Goal: Task Accomplishment & Management: Manage account settings

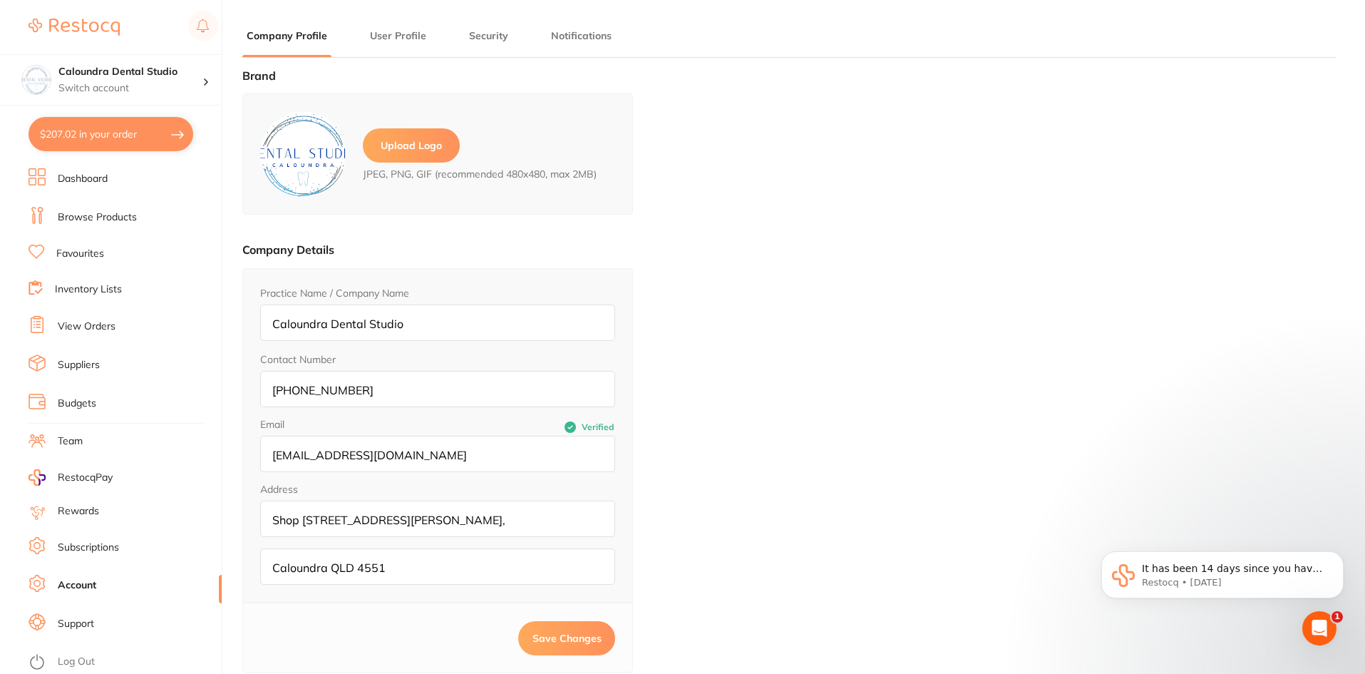
click at [93, 123] on button "$207.02 in your order" at bounding box center [111, 134] width 165 height 34
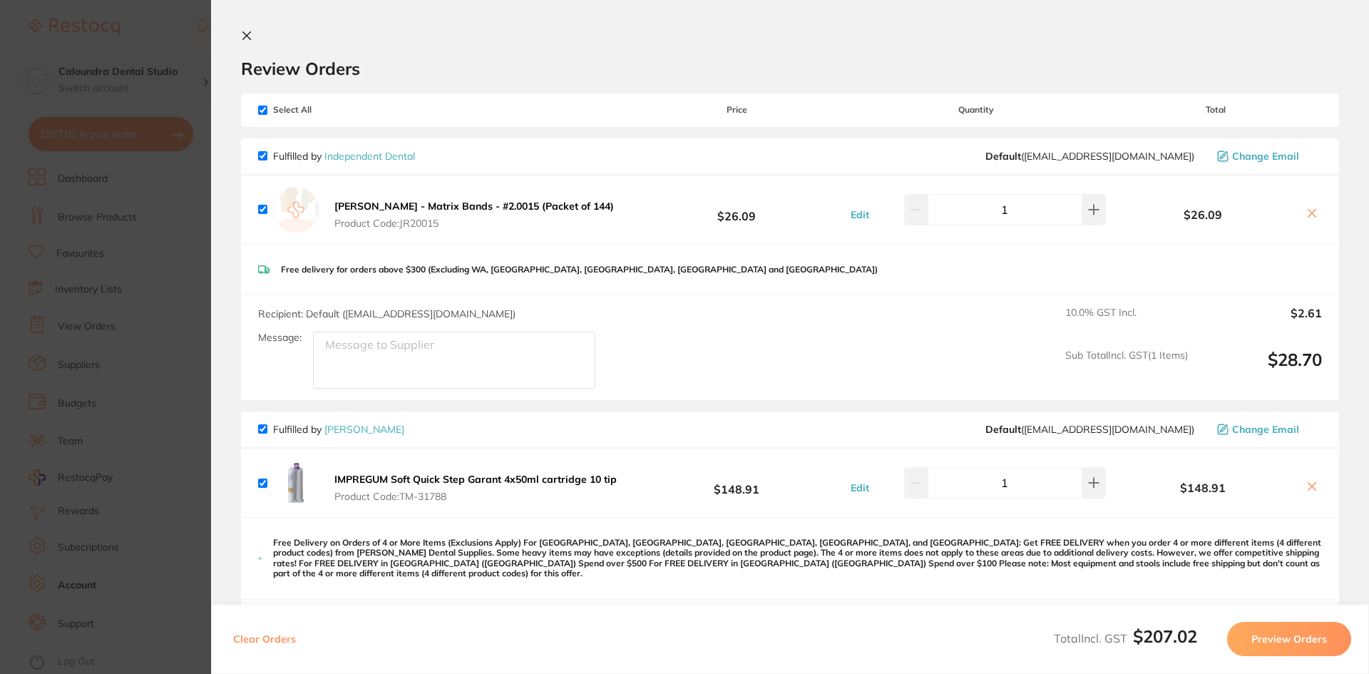
click at [154, 83] on section "Update RRP Set your pre negotiated price for this item. Item Agreed RRP (excl. …" at bounding box center [684, 337] width 1369 height 674
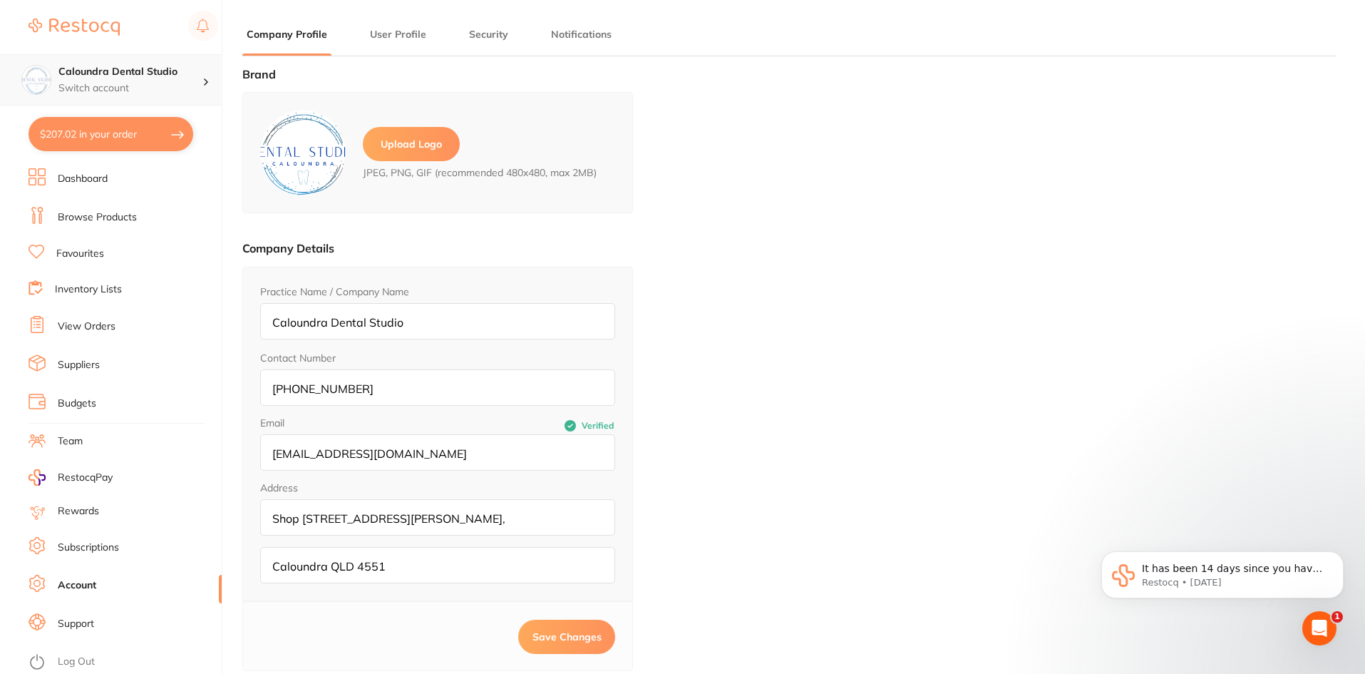
click at [203, 78] on div at bounding box center [211, 79] width 19 height 13
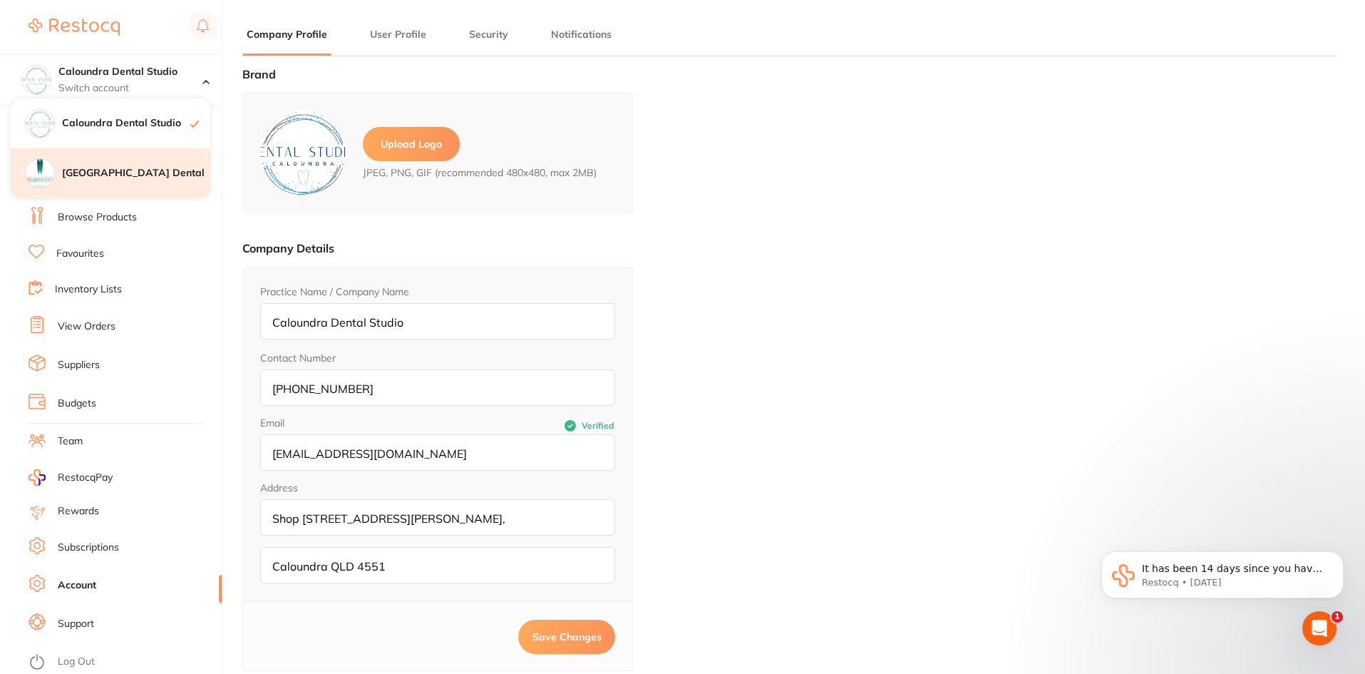
click at [116, 173] on h4 "[GEOGRAPHIC_DATA] Dental" at bounding box center [136, 173] width 148 height 14
type input "[GEOGRAPHIC_DATA] Dental"
type input "[PHONE_NUMBER]"
type input "[EMAIL_ADDRESS][DOMAIN_NAME]"
type input "Shop [STREET_ADDRESS],"
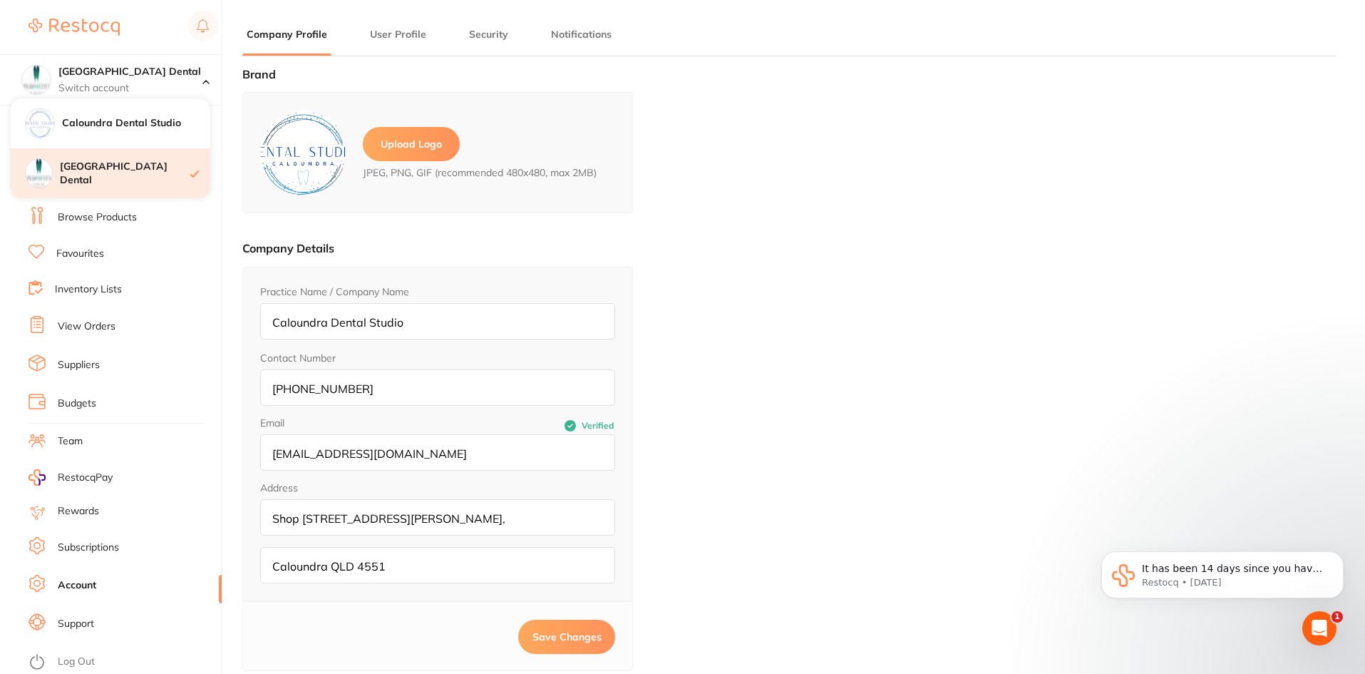
type input "Capalaba QLD 4157"
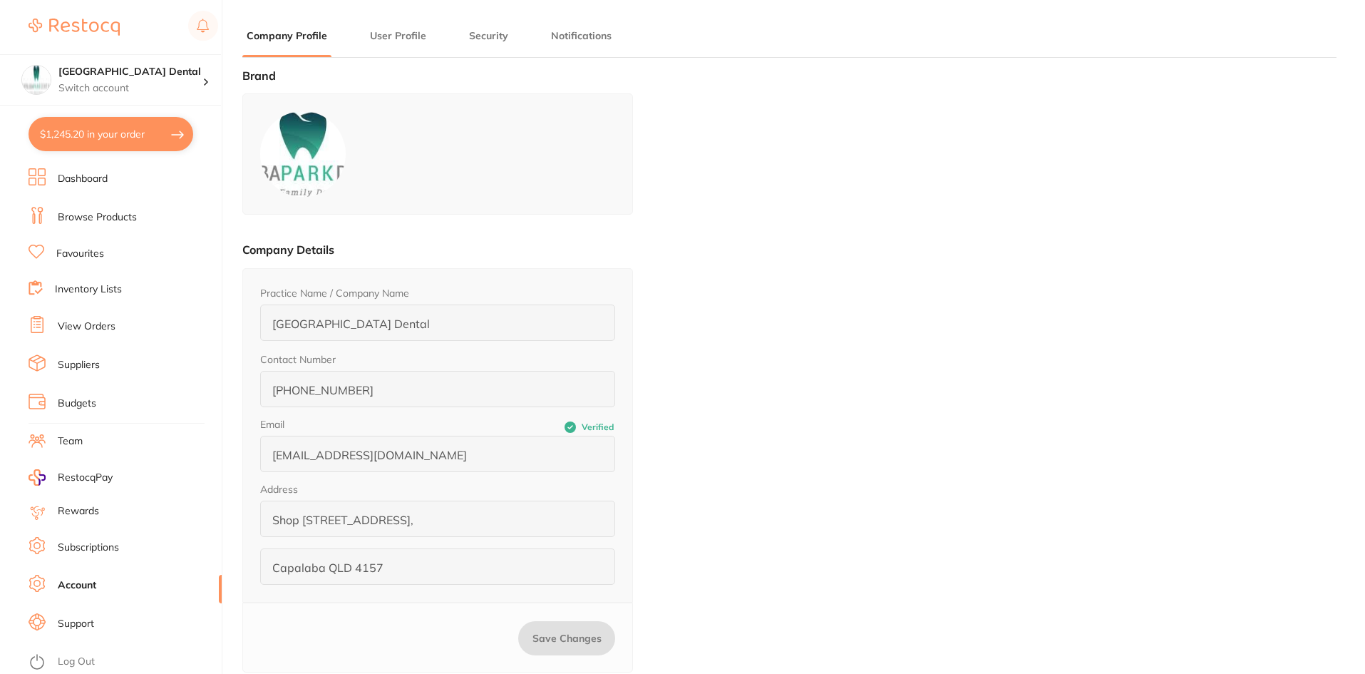
type input "[PERSON_NAME]"
type input "Nahal"
type input "[EMAIL_ADDRESS][DOMAIN_NAME]"
click at [111, 138] on button "$1,245.20 in your order" at bounding box center [111, 134] width 165 height 34
checkbox input "true"
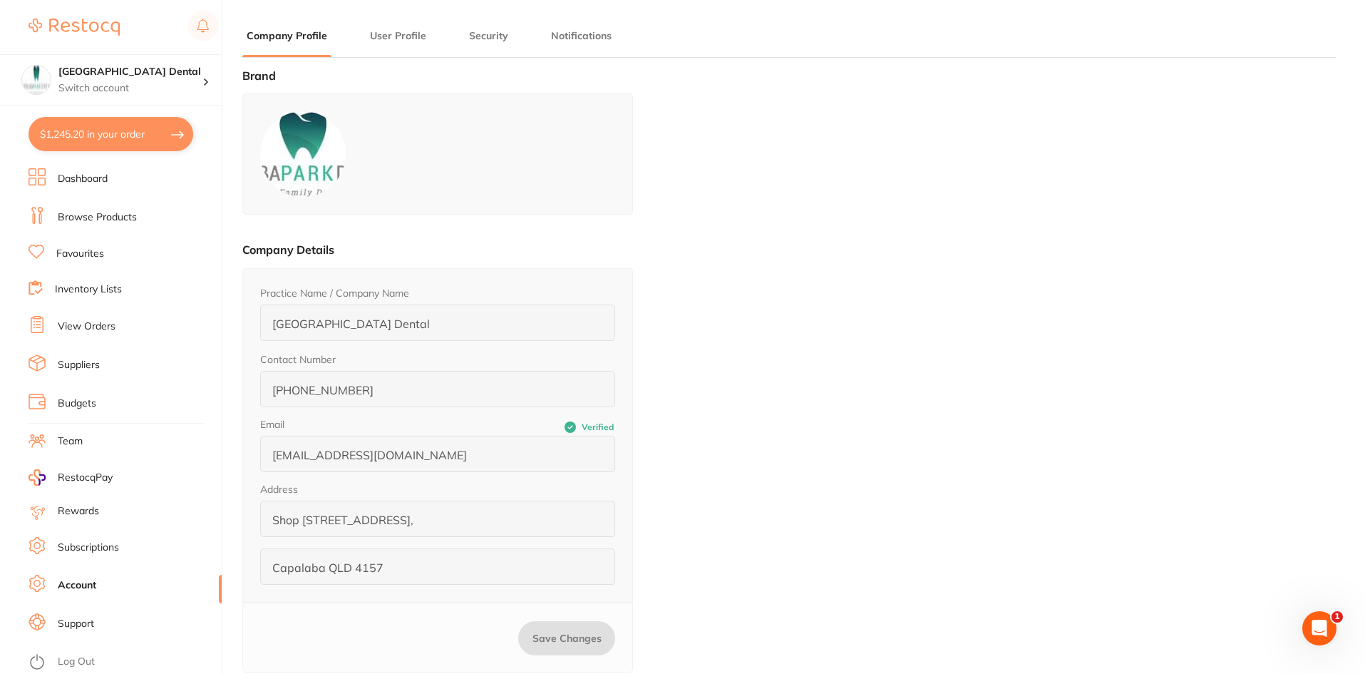
checkbox input "true"
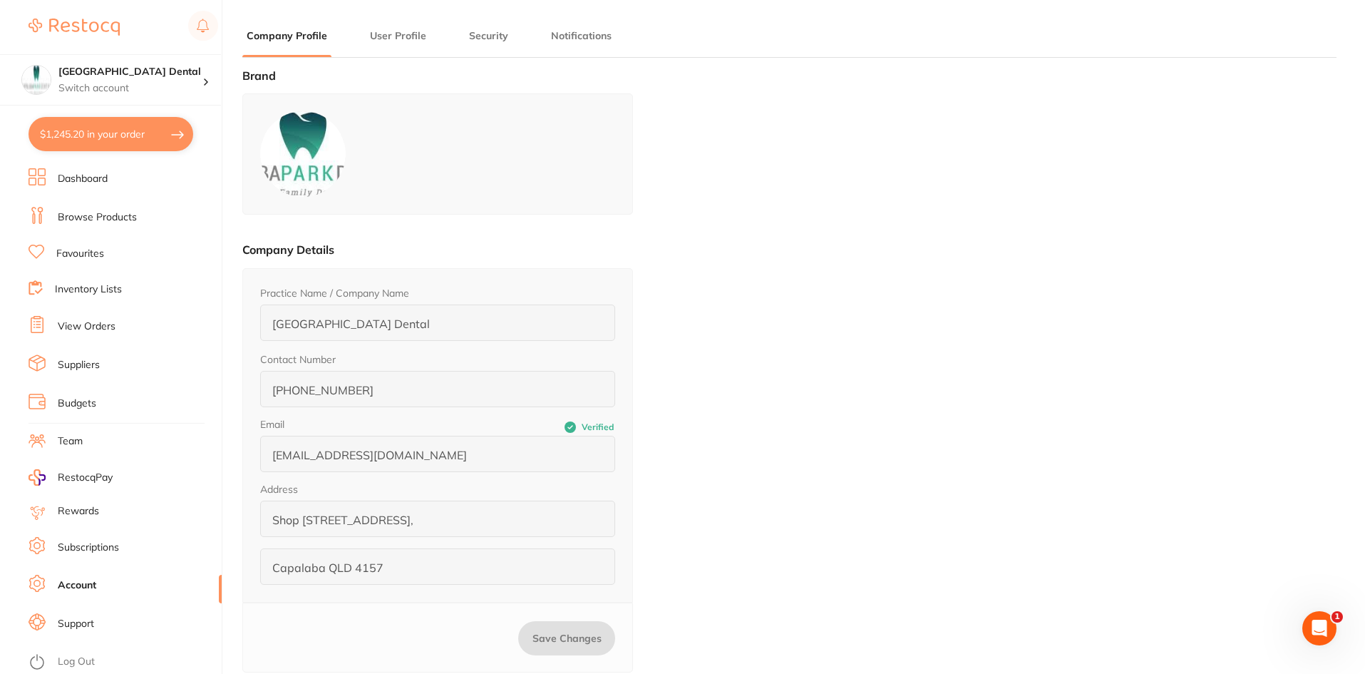
checkbox input "true"
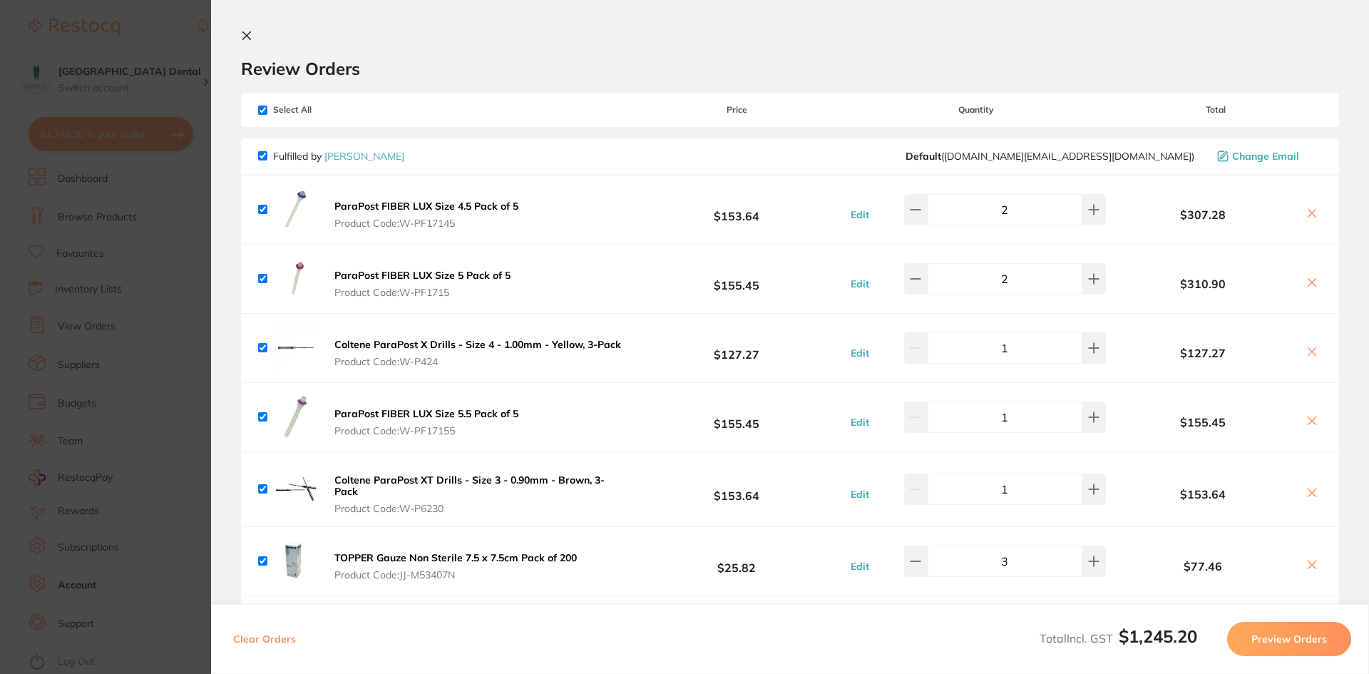
scroll to position [71, 0]
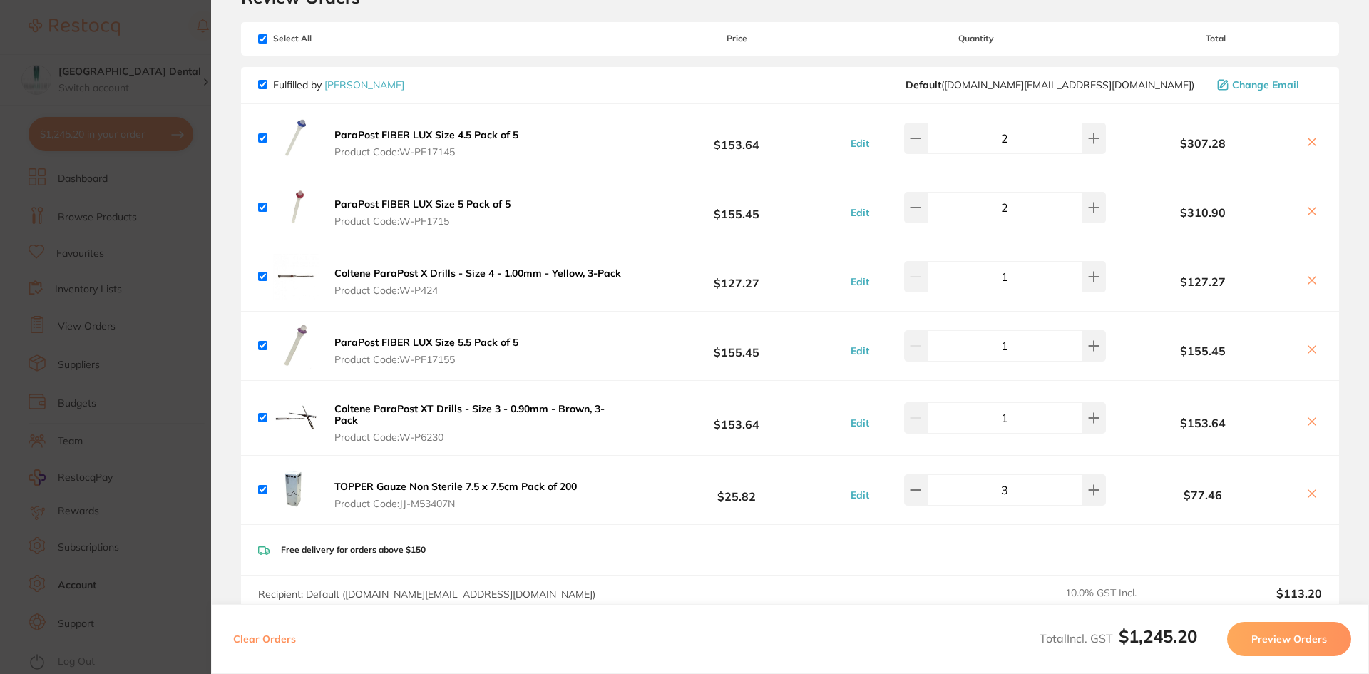
click at [203, 67] on section "Update RRP Set your pre negotiated price for this item. Item Agreed RRP (excl. …" at bounding box center [684, 337] width 1369 height 674
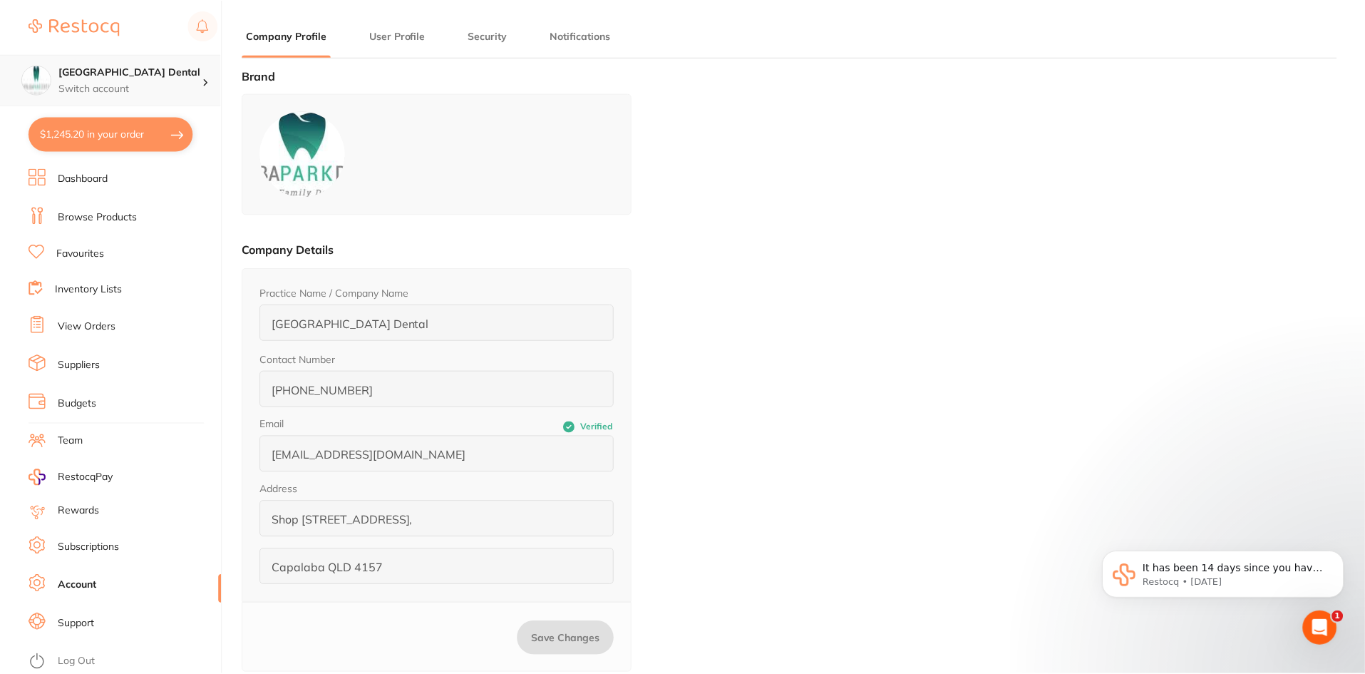
scroll to position [1, 0]
click at [161, 75] on h4 "[GEOGRAPHIC_DATA] Dental" at bounding box center [130, 72] width 144 height 14
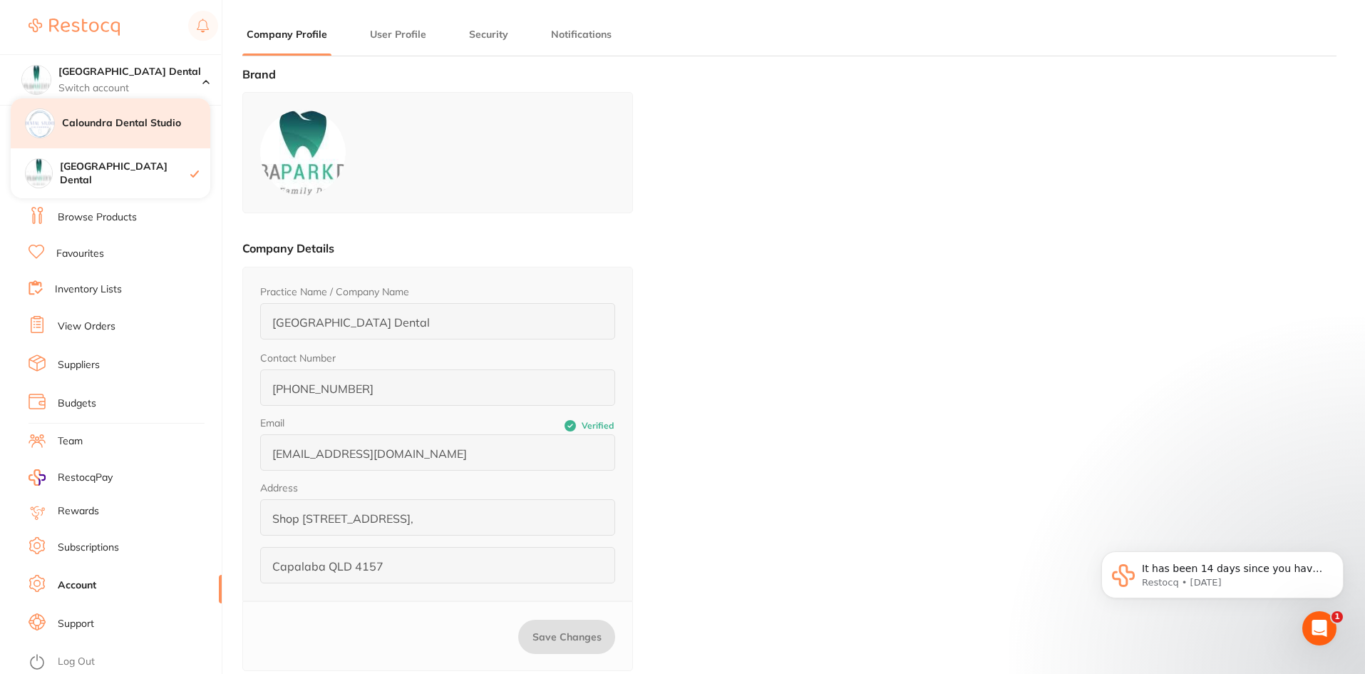
click at [138, 118] on h4 "Caloundra Dental Studio" at bounding box center [136, 123] width 148 height 14
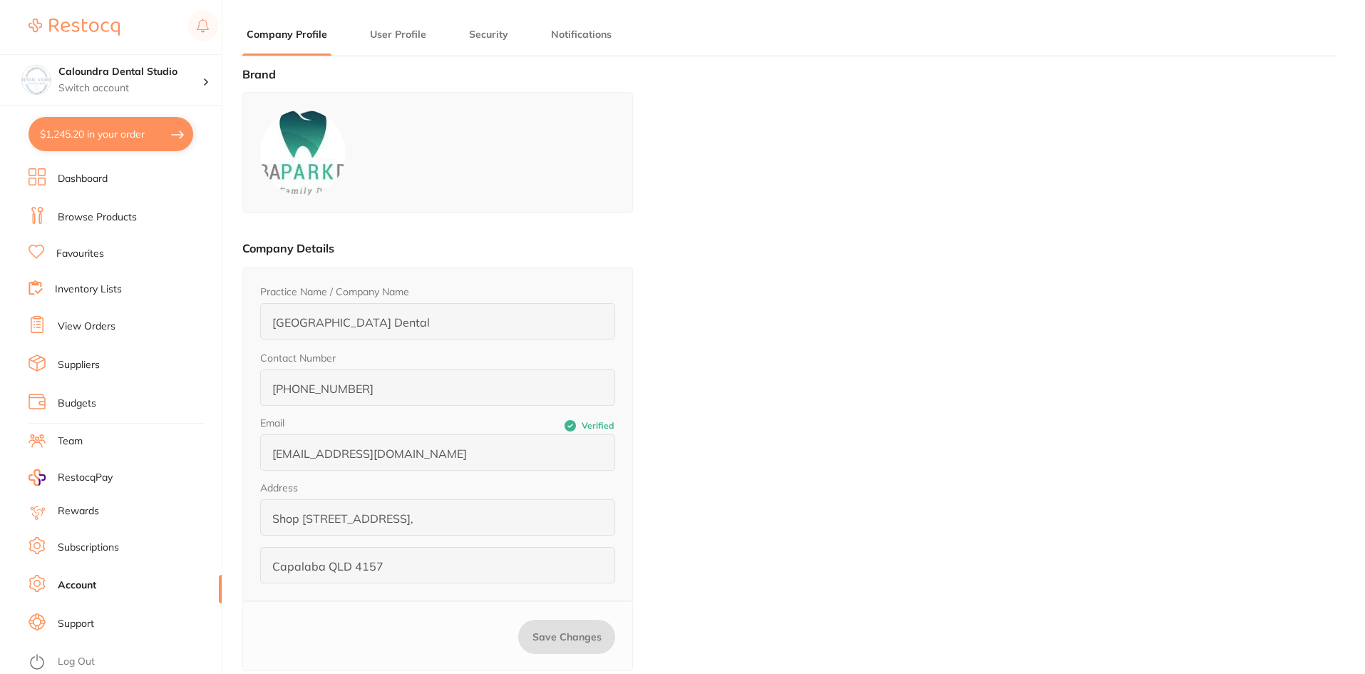
type input "Caloundra Dental Studio"
type input "[PHONE_NUMBER]"
type input "[EMAIL_ADDRESS][DOMAIN_NAME]"
type input "Shop [STREET_ADDRESS][PERSON_NAME],"
type input "Caloundra QLD 4551"
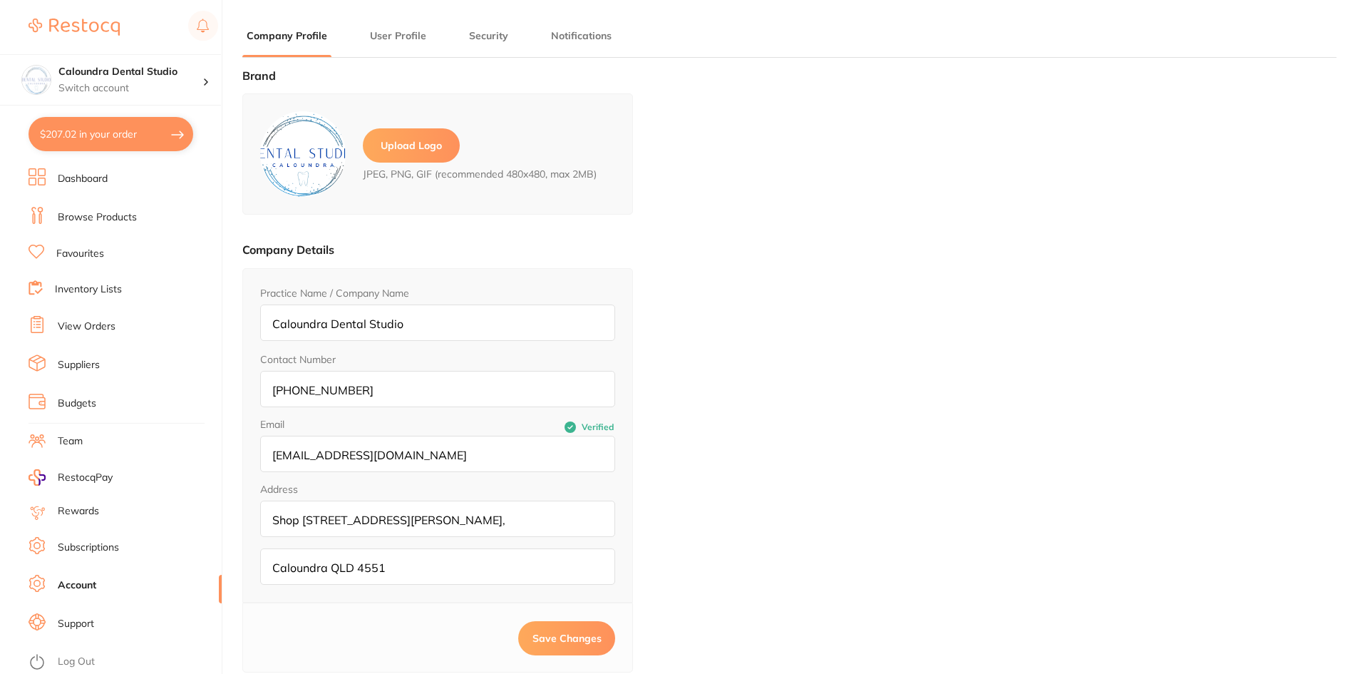
type input "[PERSON_NAME]"
type input "Nahal"
type input "[EMAIL_ADDRESS][DOMAIN_NAME]"
